Goal: Navigation & Orientation: Find specific page/section

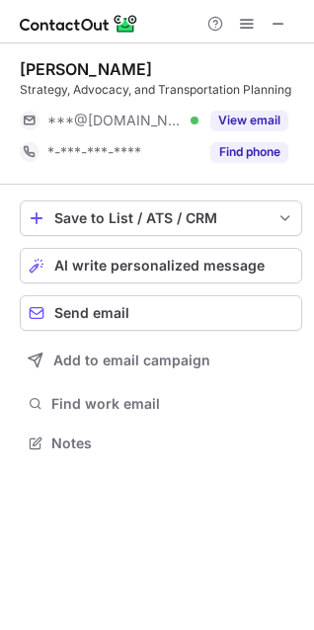
scroll to position [429, 314]
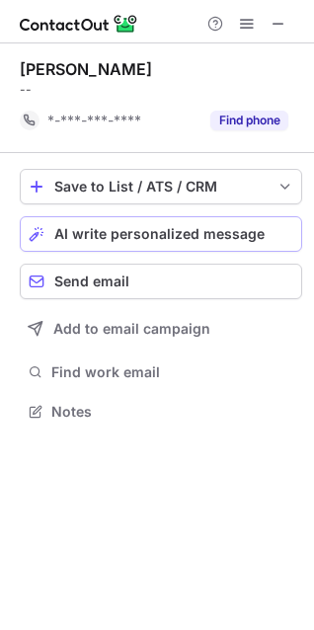
scroll to position [398, 314]
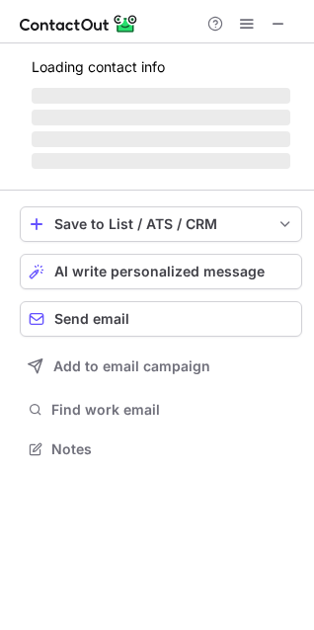
scroll to position [492, 314]
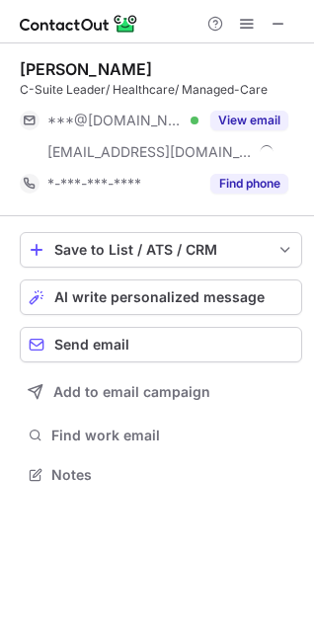
scroll to position [461, 314]
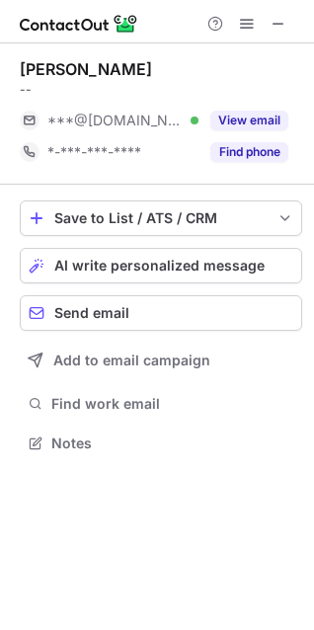
scroll to position [429, 314]
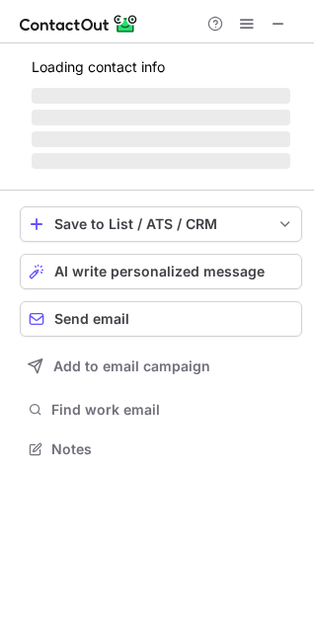
scroll to position [461, 314]
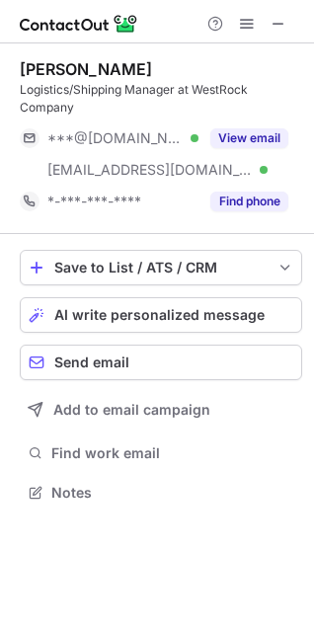
scroll to position [479, 314]
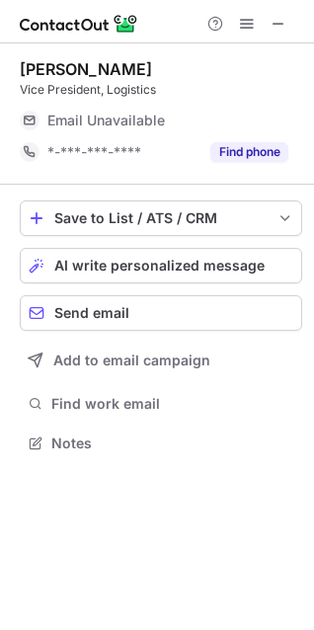
scroll to position [429, 314]
